Goal: Browse casually: Explore the website without a specific task or goal

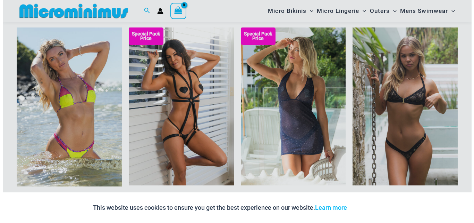
scroll to position [760, 0]
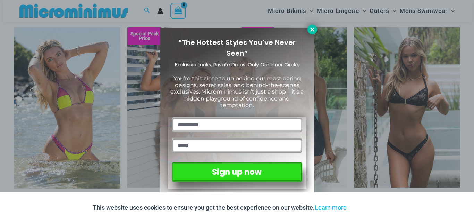
click at [313, 28] on icon at bounding box center [312, 29] width 6 height 6
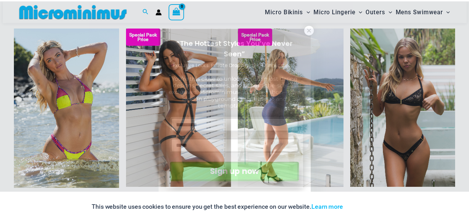
scroll to position [758, 0]
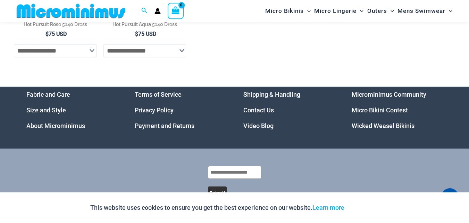
scroll to position [226, 0]
